Goal: Information Seeking & Learning: Check status

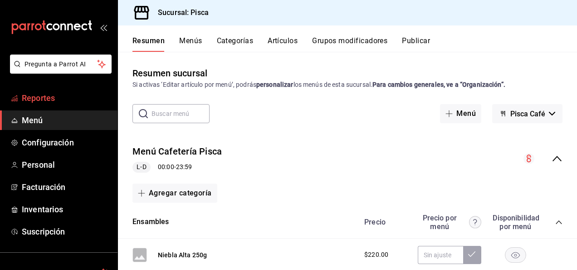
click at [47, 100] on span "Reportes" at bounding box center [66, 98] width 89 height 12
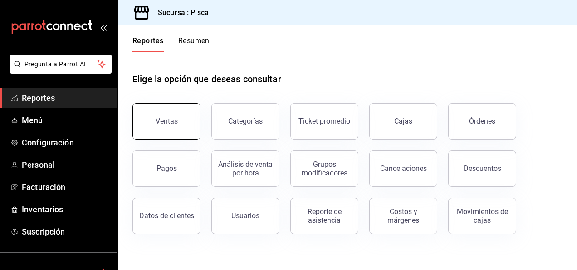
click at [164, 111] on button "Ventas" at bounding box center [167, 121] width 68 height 36
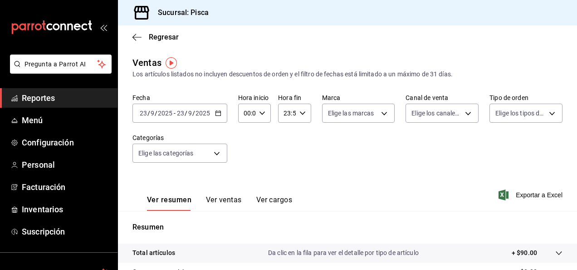
click at [221, 111] on div "[DATE] [DATE] - [DATE] [DATE]" at bounding box center [180, 113] width 95 height 19
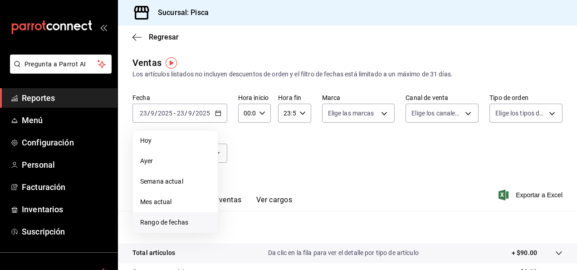
click at [150, 225] on span "Rango de fechas" at bounding box center [175, 222] width 70 height 10
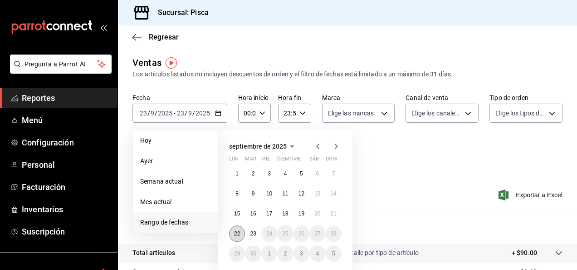
click at [237, 241] on button "22" at bounding box center [237, 233] width 16 height 16
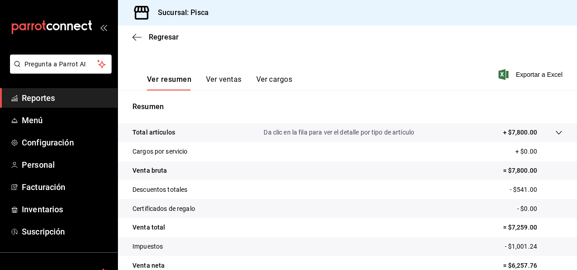
scroll to position [165, 0]
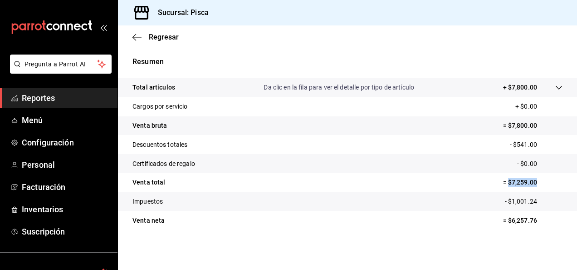
drag, startPoint x: 503, startPoint y: 180, endPoint x: 536, endPoint y: 181, distance: 33.2
click at [536, 181] on p "= $7,259.00" at bounding box center [532, 183] width 59 height 10
copy p "$7,259.00"
